Goal: Communication & Community: Share content

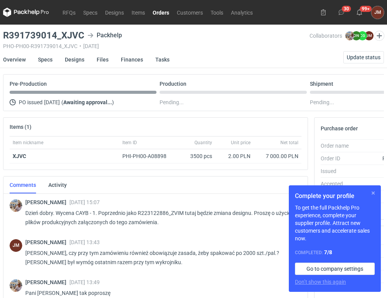
click at [375, 190] on button "button" at bounding box center [373, 192] width 9 height 9
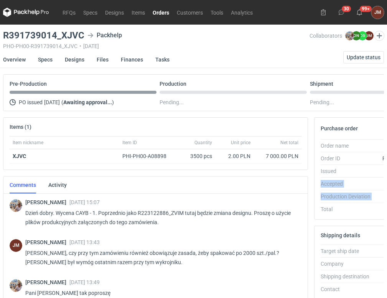
drag, startPoint x: 387, startPoint y: 174, endPoint x: 391, endPoint y: 202, distance: 28.0
click at [387, 202] on html "RFQs Specs Designs Items Orders Customers Tools Analytics 30 99+ [PERSON_NAME] …" at bounding box center [193, 149] width 387 height 298
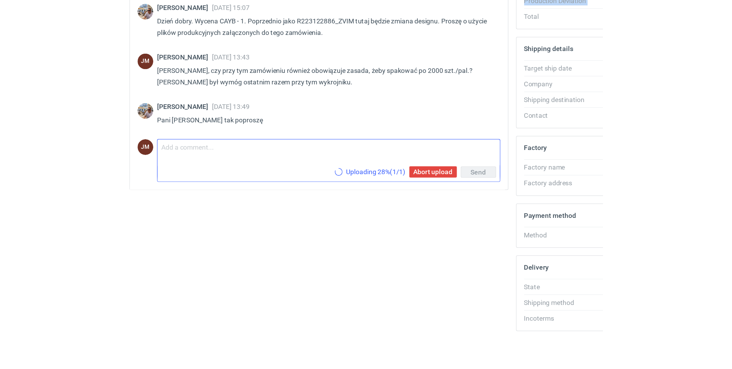
scroll to position [124, 0]
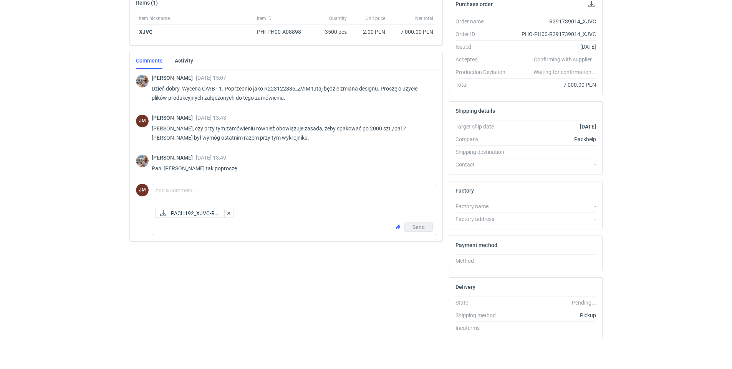
click at [173, 189] on textarea "Comment message" at bounding box center [294, 195] width 284 height 22
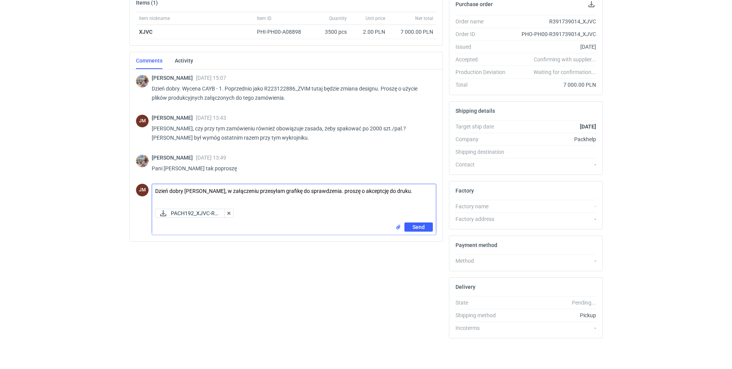
click at [374, 190] on textarea "Dzień dobry [PERSON_NAME], w załączeniu przesyłam grafikę do sprawdzenia. prosz…" at bounding box center [294, 195] width 284 height 22
click at [399, 196] on textarea "Dzień dobry [PERSON_NAME], w załączeniu przesyłam grafikę do sprawdzenia. prosz…" at bounding box center [294, 195] width 284 height 22
click at [340, 190] on textarea "Dzień dobry [PERSON_NAME], w załączeniu przesyłam grafikę do sprawdzenia. prosz…" at bounding box center [294, 195] width 284 height 22
click at [411, 193] on textarea "Dzień dobry [PERSON_NAME], w załączeniu przesyłam grafikę do sprawdzenia. Prosz…" at bounding box center [294, 195] width 284 height 22
type textarea "Dzień dobry [PERSON_NAME], w załączeniu przesyłam grafikę do sprawdzenia. Prosz…"
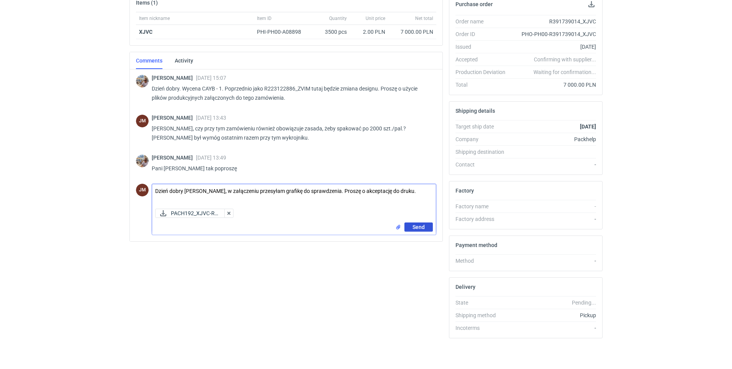
click at [419, 226] on span "Send" at bounding box center [418, 227] width 12 height 5
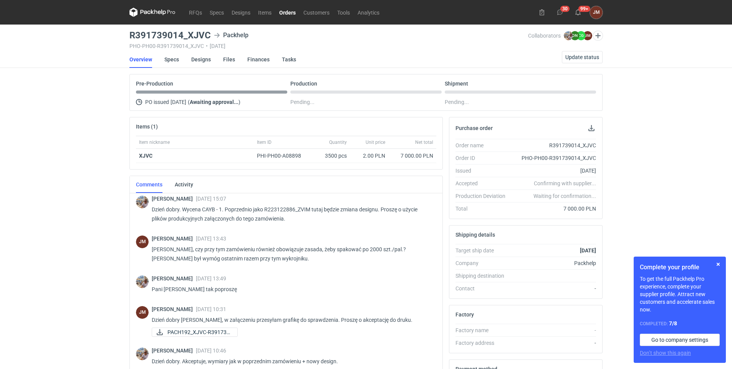
click at [144, 357] on img at bounding box center [142, 354] width 13 height 13
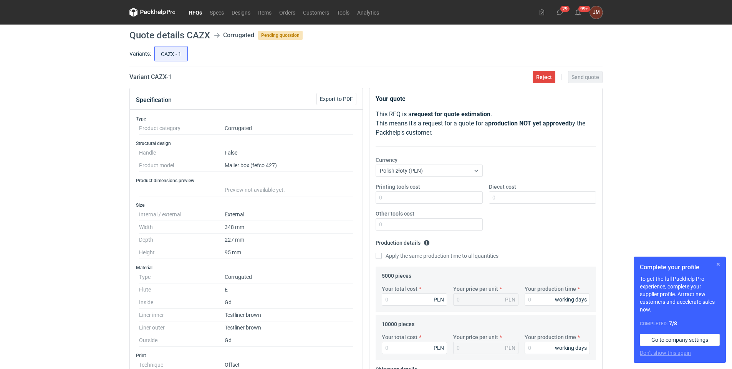
click at [718, 264] on button "button" at bounding box center [717, 264] width 9 height 9
